Goal: Task Accomplishment & Management: Use online tool/utility

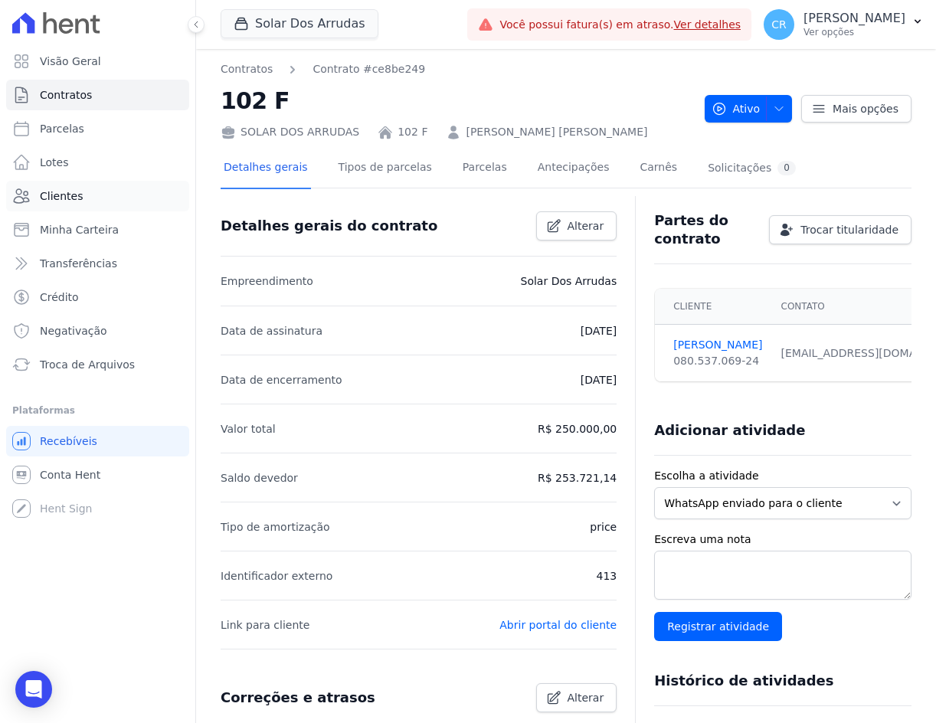
click at [80, 193] on link "Clientes" at bounding box center [97, 196] width 183 height 31
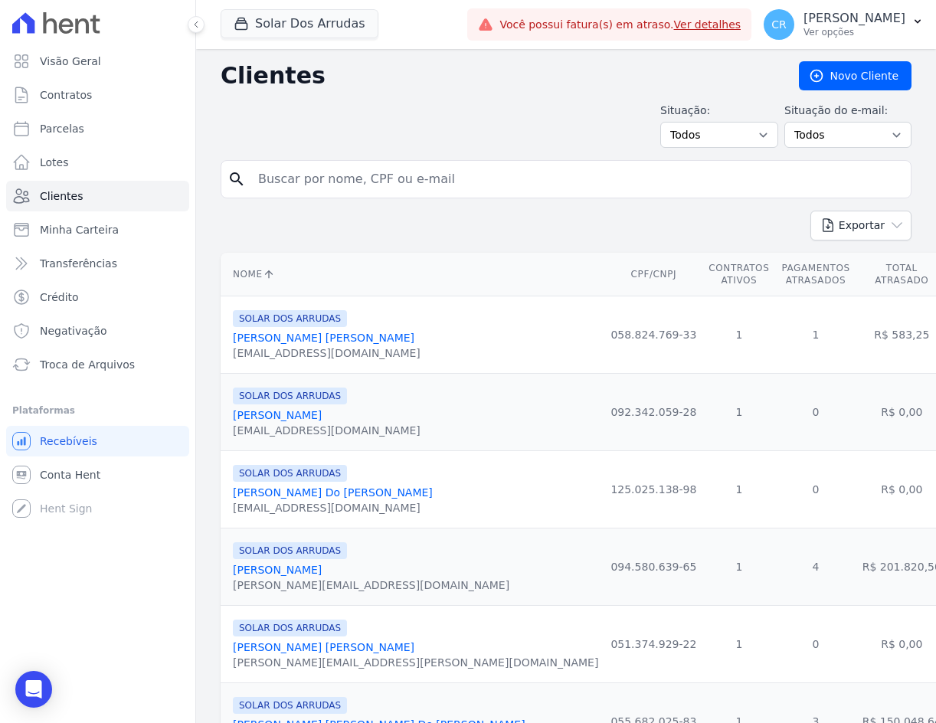
click at [286, 185] on input "search" at bounding box center [576, 179] width 655 height 31
type input "[PERSON_NAME]"
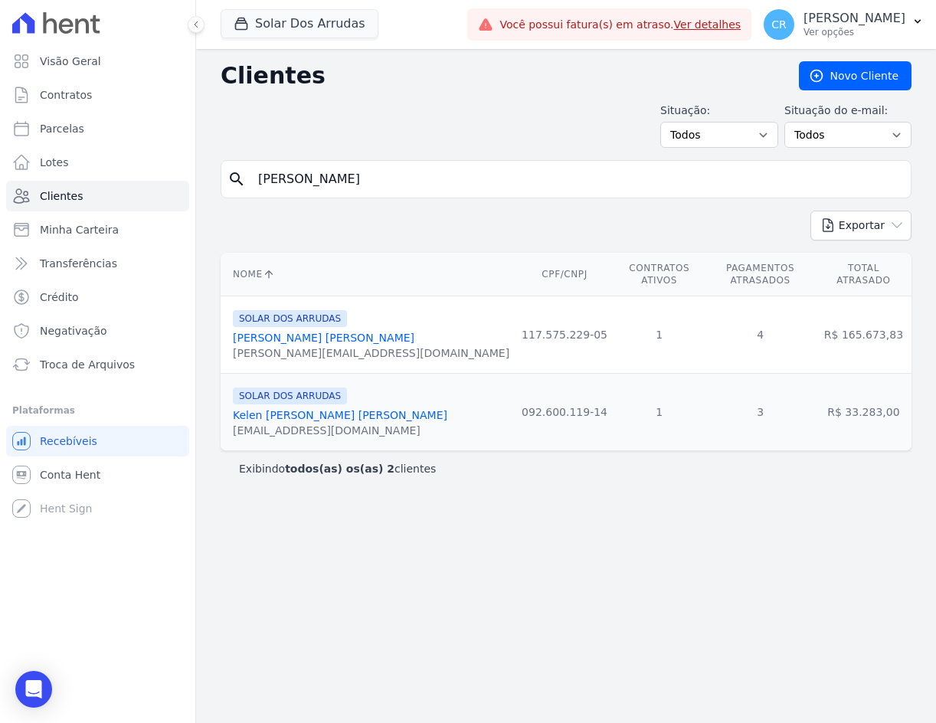
click at [312, 332] on link "[PERSON_NAME] [PERSON_NAME]" at bounding box center [323, 338] width 181 height 12
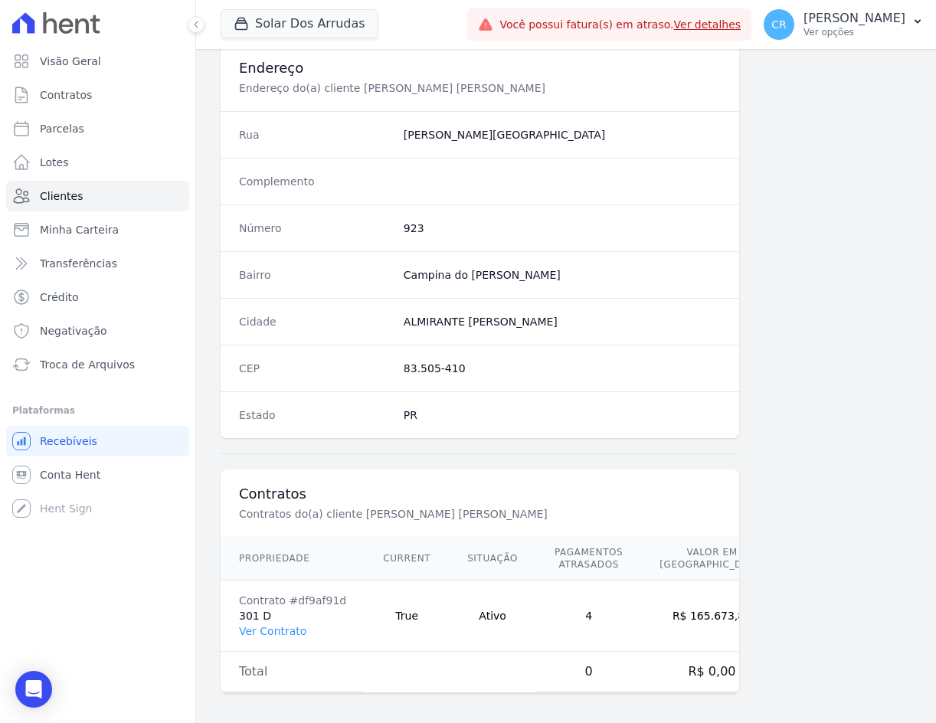
scroll to position [722, 0]
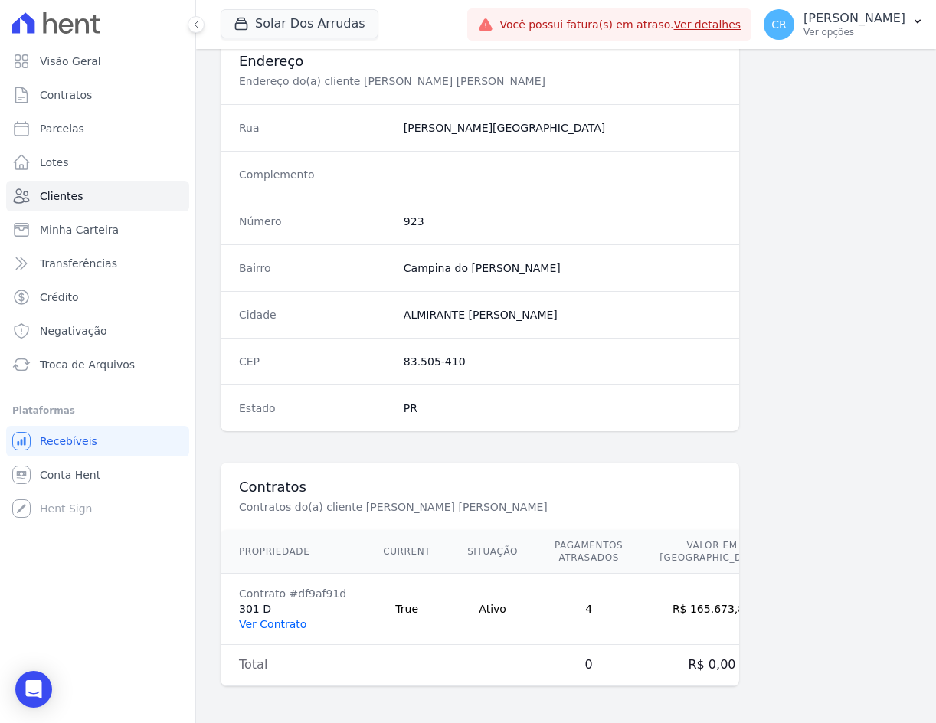
click at [297, 620] on link "Ver Contrato" at bounding box center [272, 624] width 67 height 12
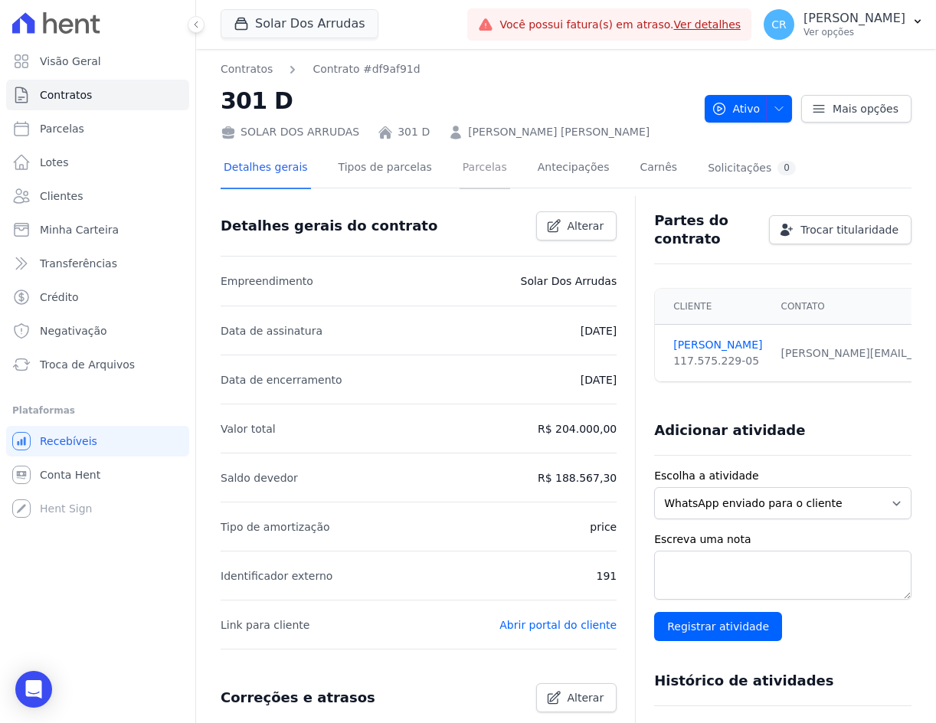
click at [473, 163] on link "Parcelas" at bounding box center [484, 169] width 51 height 41
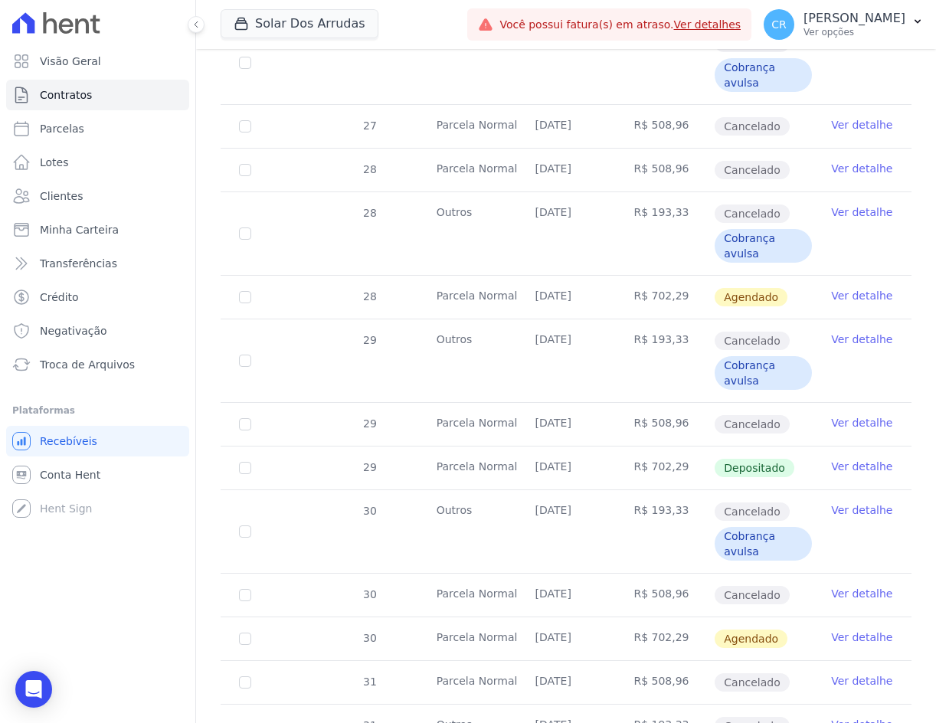
scroll to position [1455, 0]
click at [865, 636] on link "Ver detalhe" at bounding box center [861, 636] width 61 height 15
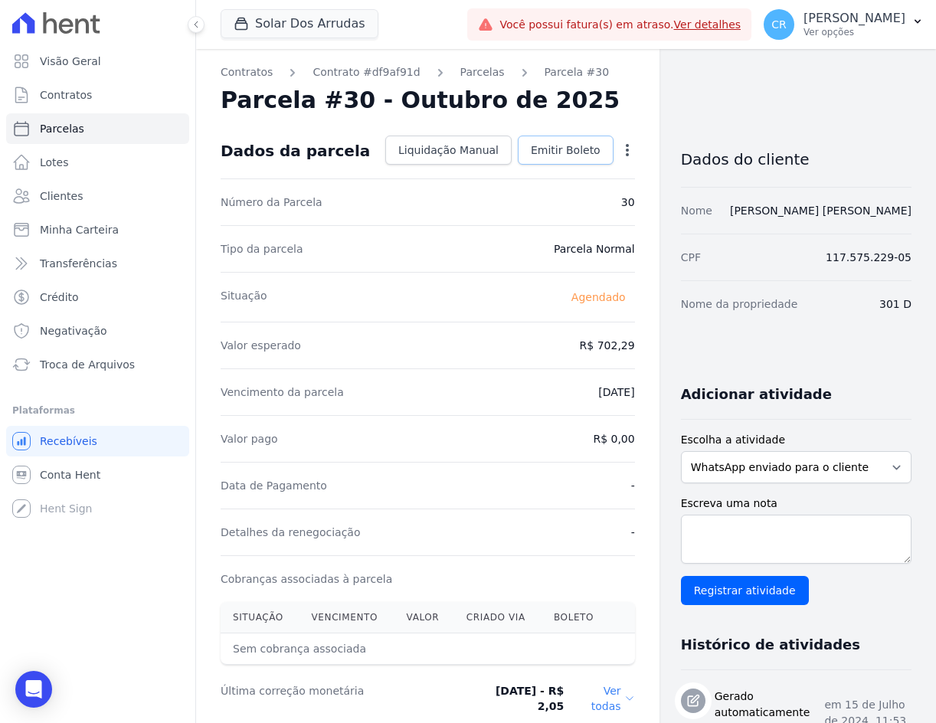
click at [554, 152] on span "Emitir Boleto" at bounding box center [566, 149] width 70 height 15
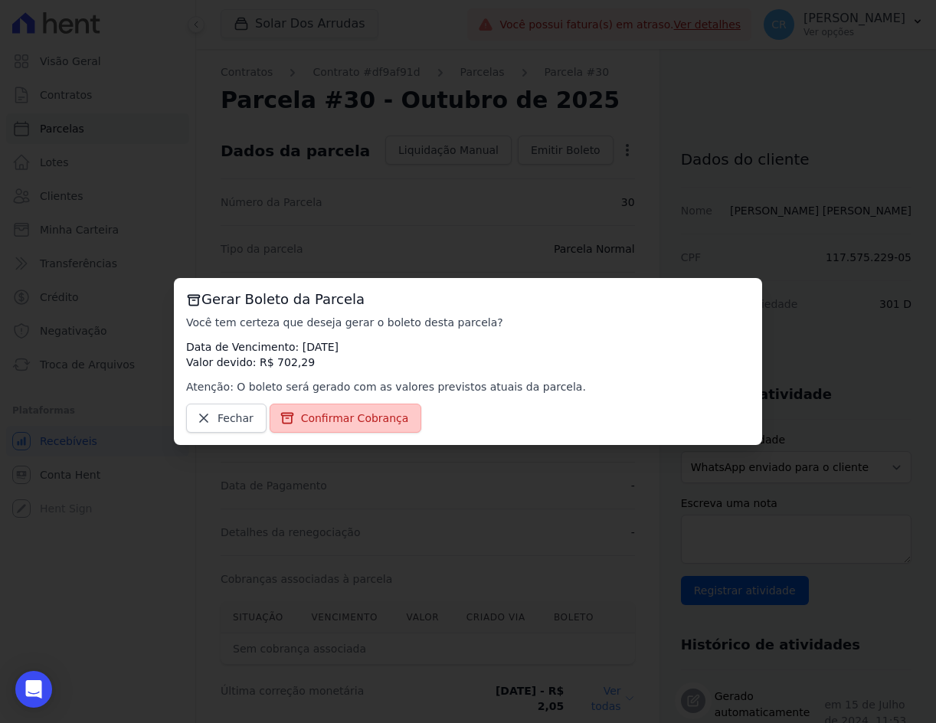
click at [365, 424] on span "Confirmar Cobrança" at bounding box center [355, 417] width 108 height 15
click at [354, 419] on span "Confirmar Cobrança" at bounding box center [355, 417] width 108 height 15
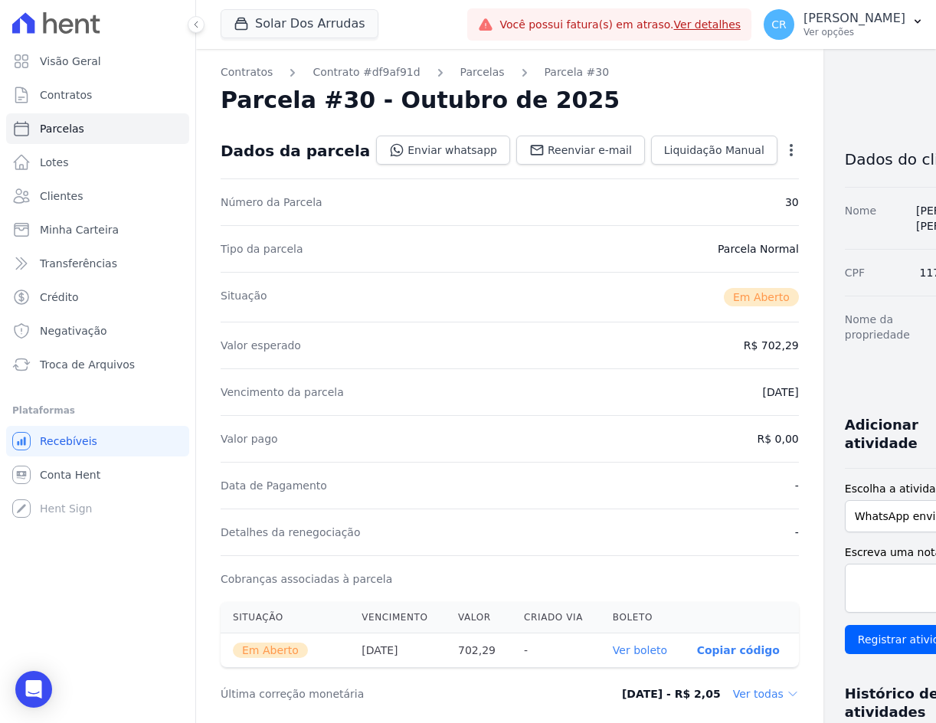
click at [704, 646] on p "Copiar código" at bounding box center [738, 650] width 83 height 12
click at [624, 650] on link "Ver boleto" at bounding box center [647, 651] width 54 height 12
